Goal: Information Seeking & Learning: Learn about a topic

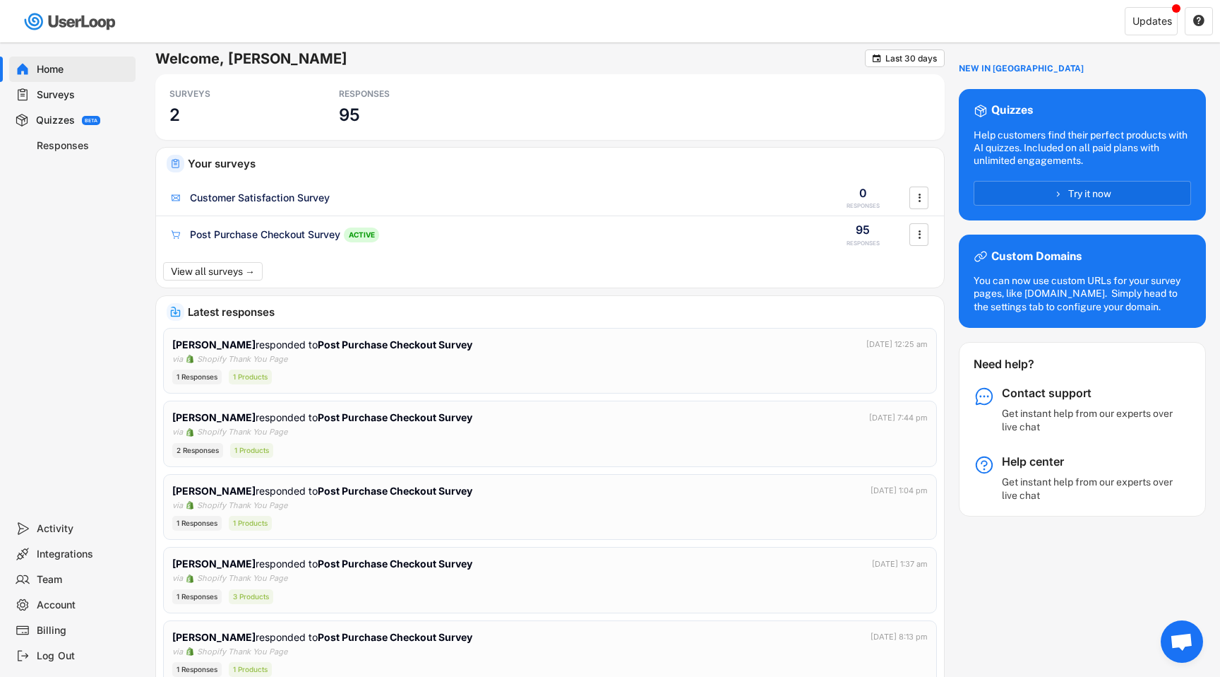
click at [97, 367] on div "Home Surveys Quizzes BETA Responses" at bounding box center [70, 278] width 141 height 473
click at [61, 145] on div "Responses" at bounding box center [83, 145] width 93 height 13
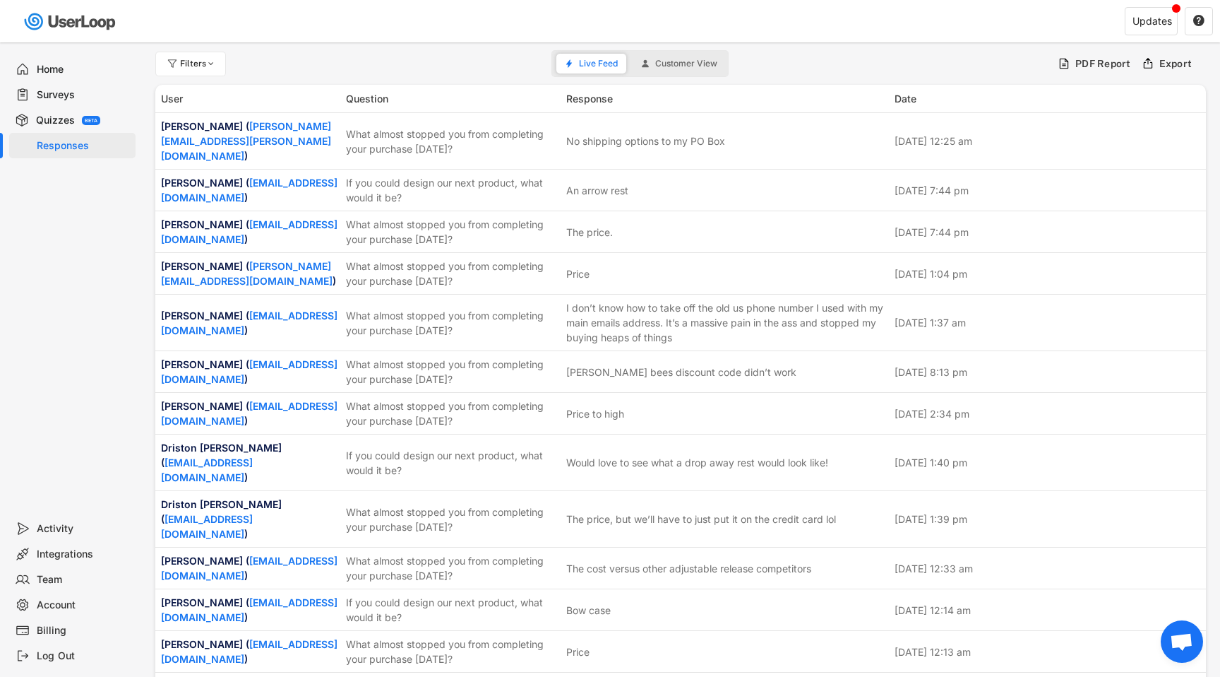
click at [473, 109] on div "User Question Response Date" at bounding box center [680, 99] width 1051 height 28
click at [466, 126] on div "What almost stopped you from completing your purchase [DATE]?" at bounding box center [452, 141] width 212 height 30
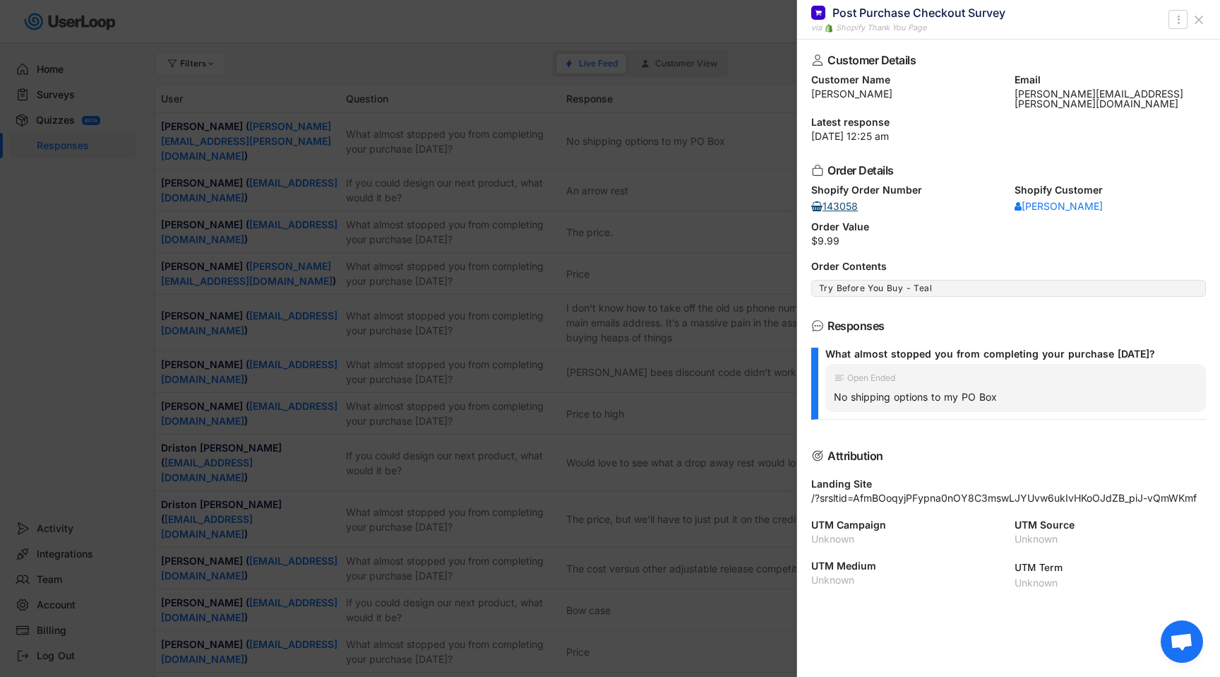
click at [841, 201] on div "143058" at bounding box center [835, 206] width 47 height 10
click at [1202, 19] on icon at bounding box center [1199, 20] width 14 height 14
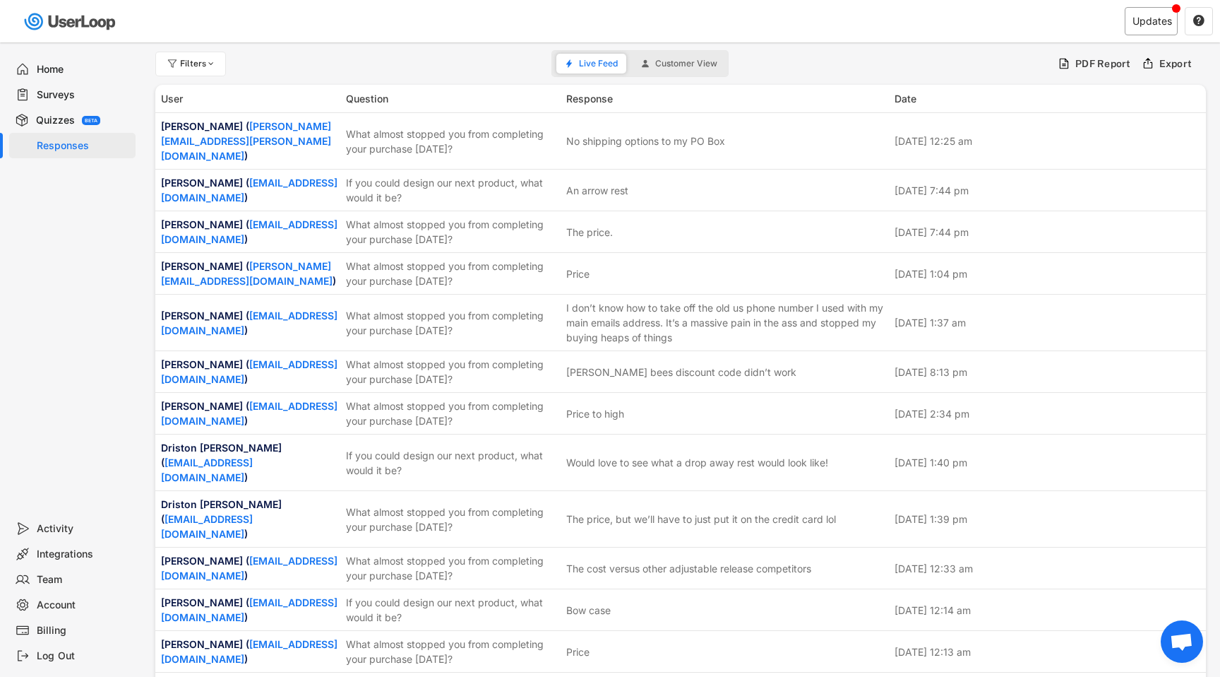
click at [1163, 18] on div "Updates" at bounding box center [1153, 21] width 40 height 10
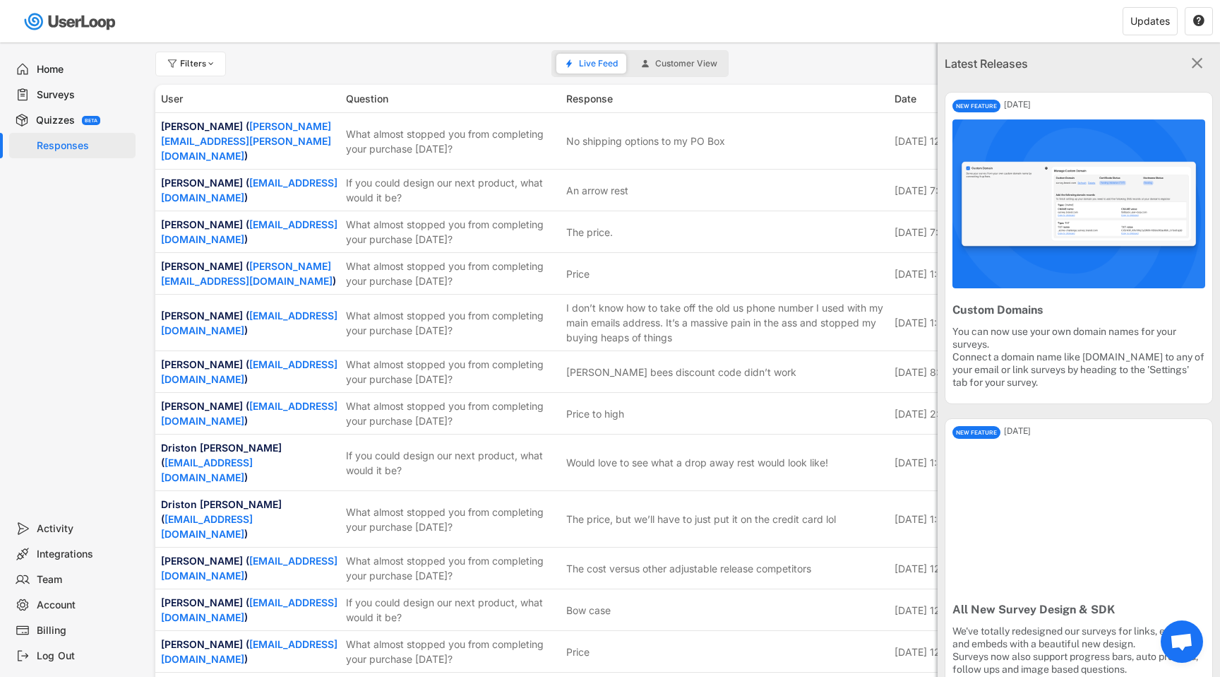
click at [1197, 62] on text "" at bounding box center [1197, 63] width 11 height 18
